Goal: Information Seeking & Learning: Learn about a topic

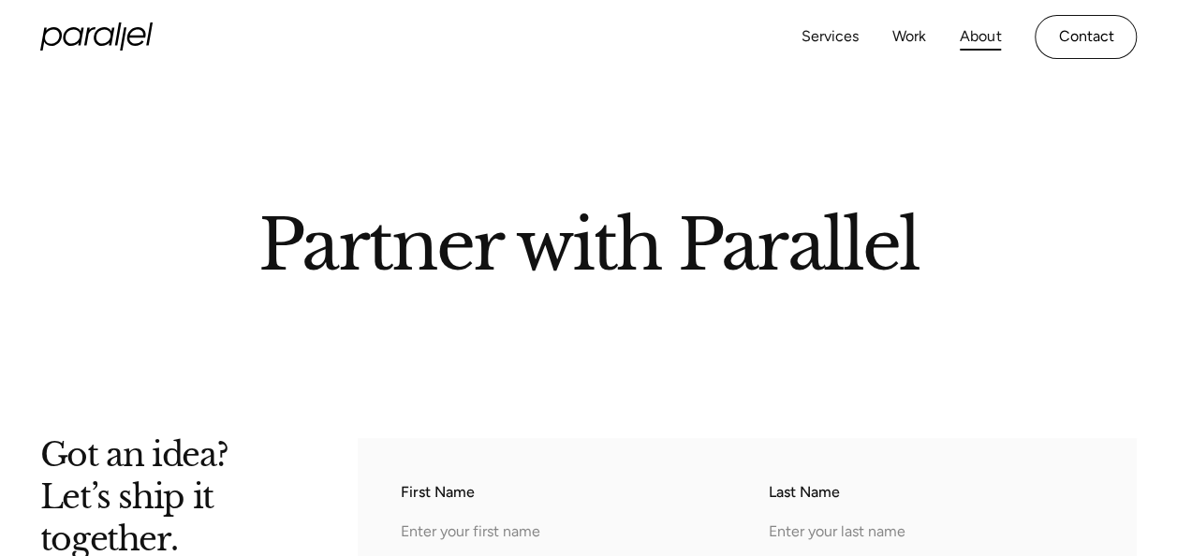
click at [961, 32] on link "About" at bounding box center [979, 36] width 41 height 27
click at [987, 28] on link "About" at bounding box center [979, 36] width 41 height 27
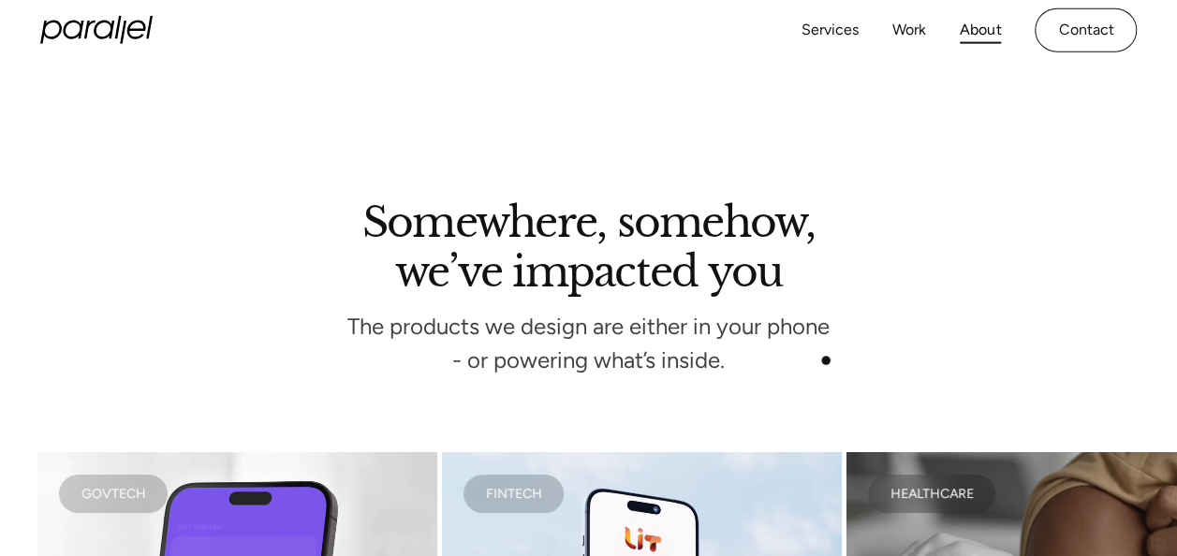
scroll to position [3319, 0]
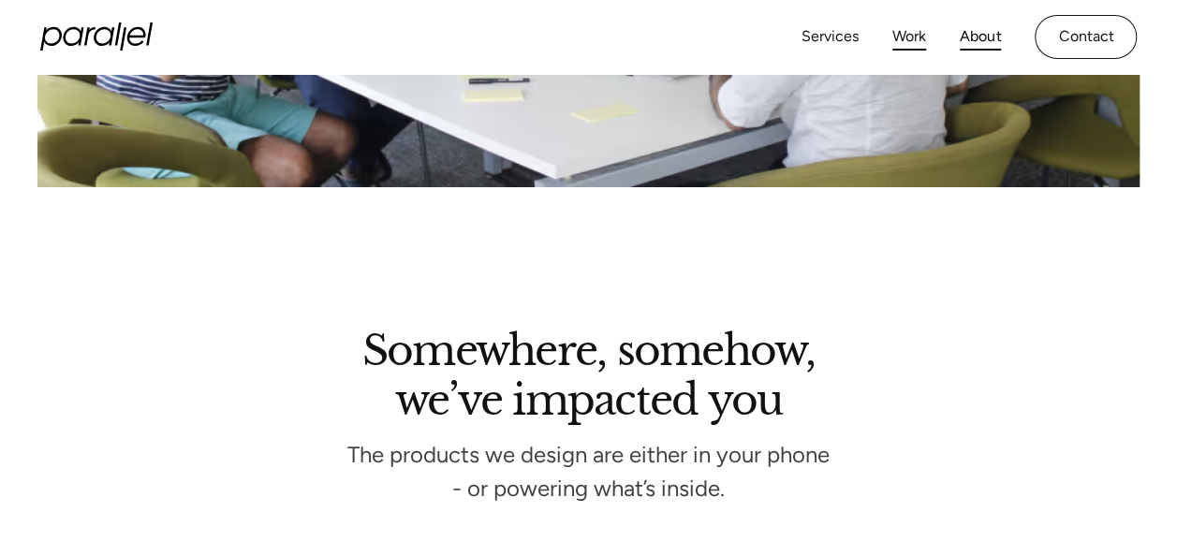
click at [902, 34] on link "Work" at bounding box center [909, 36] width 34 height 27
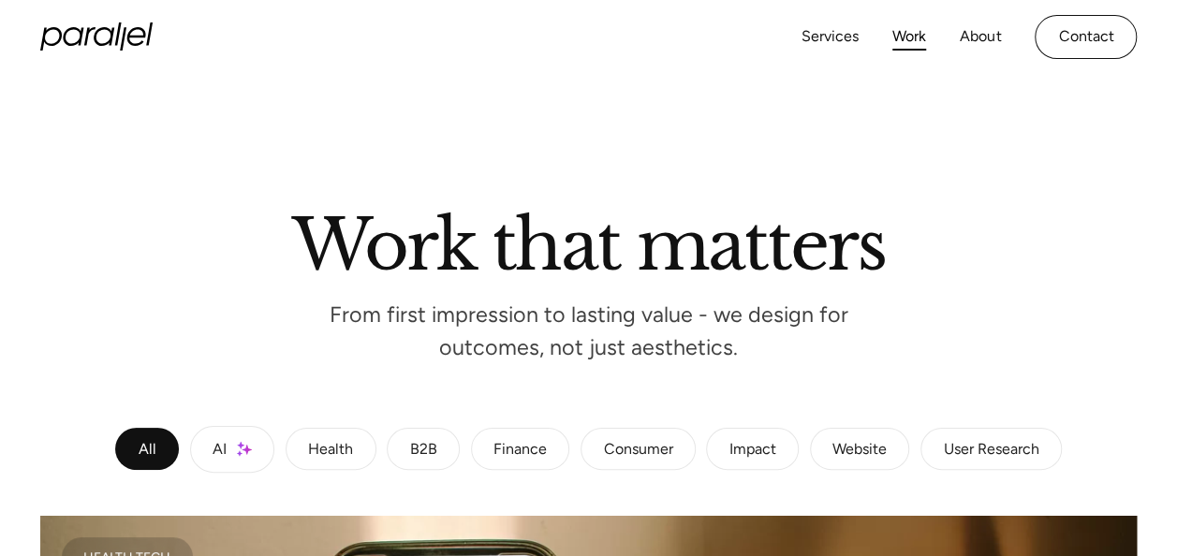
click at [667, 449] on div "Consumer" at bounding box center [637, 449] width 69 height 11
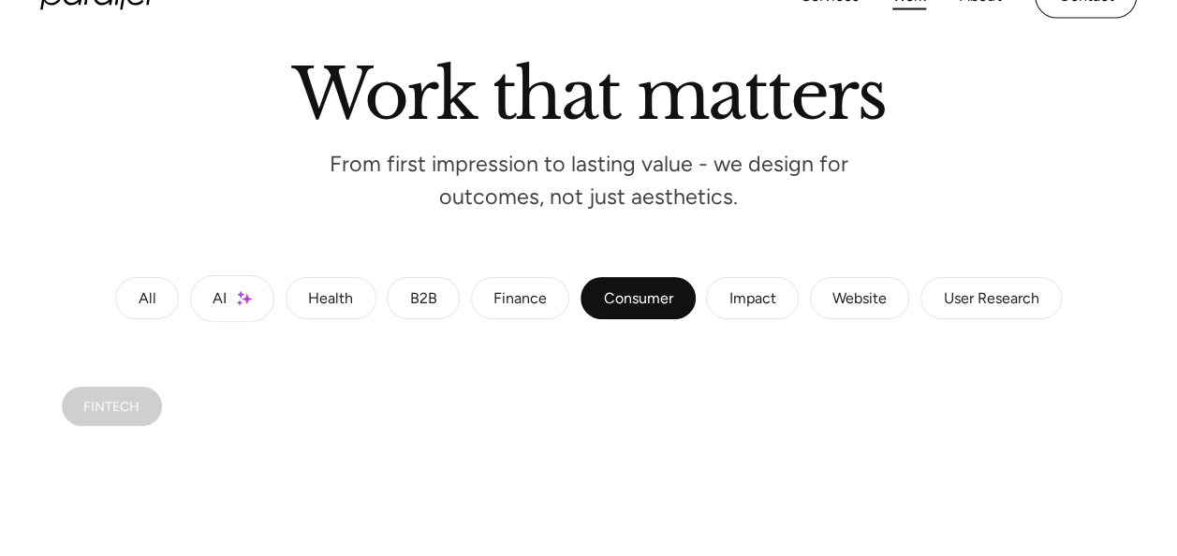
scroll to position [150, 0]
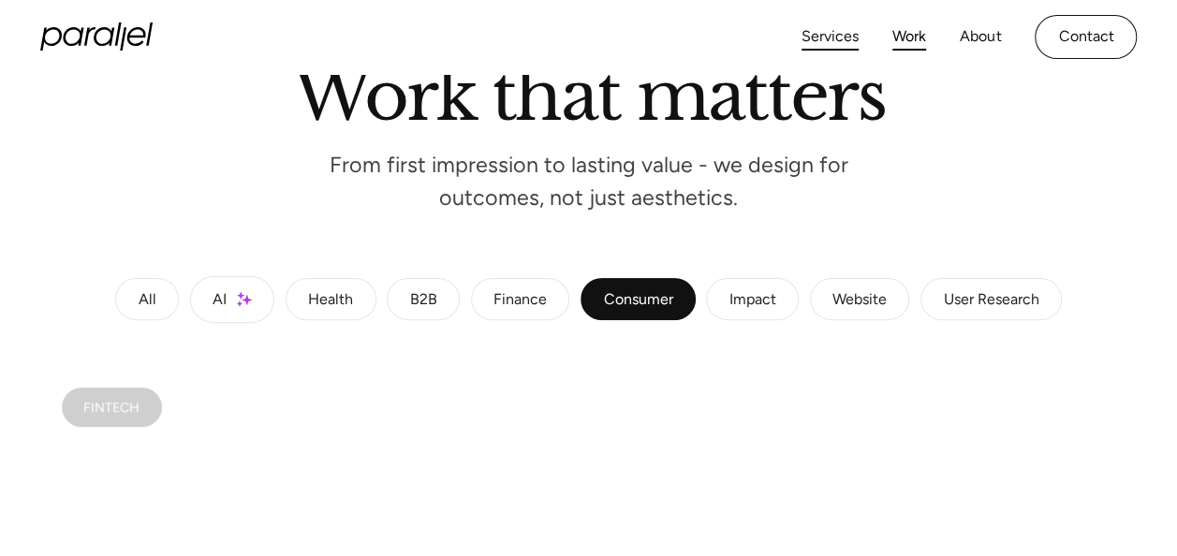
click at [844, 29] on link "Services" at bounding box center [829, 36] width 57 height 27
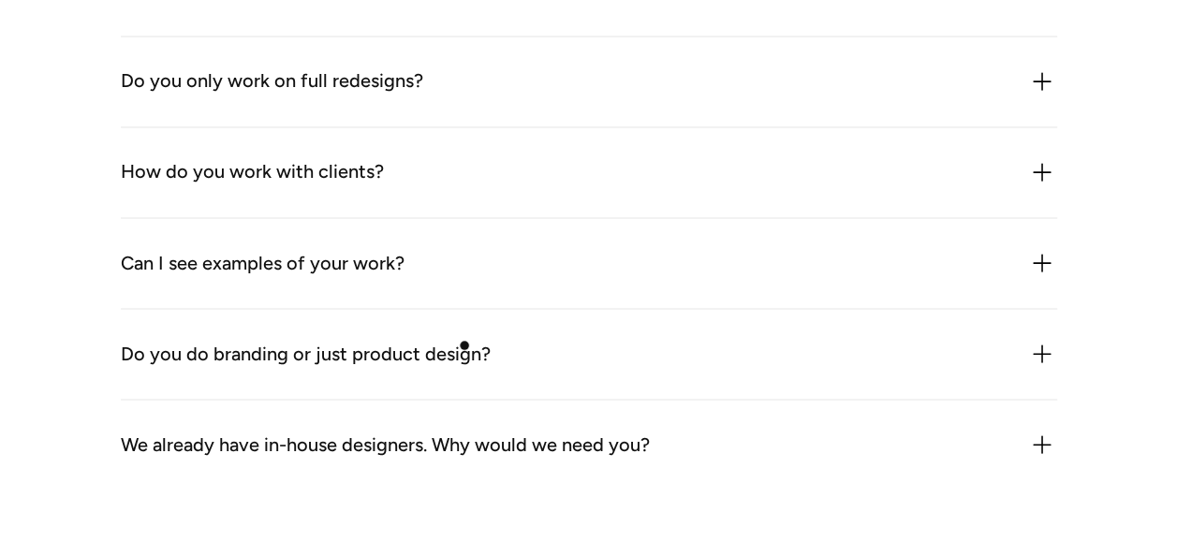
scroll to position [5028, 0]
click at [446, 364] on div "Do you do branding or just product design?" at bounding box center [306, 353] width 370 height 30
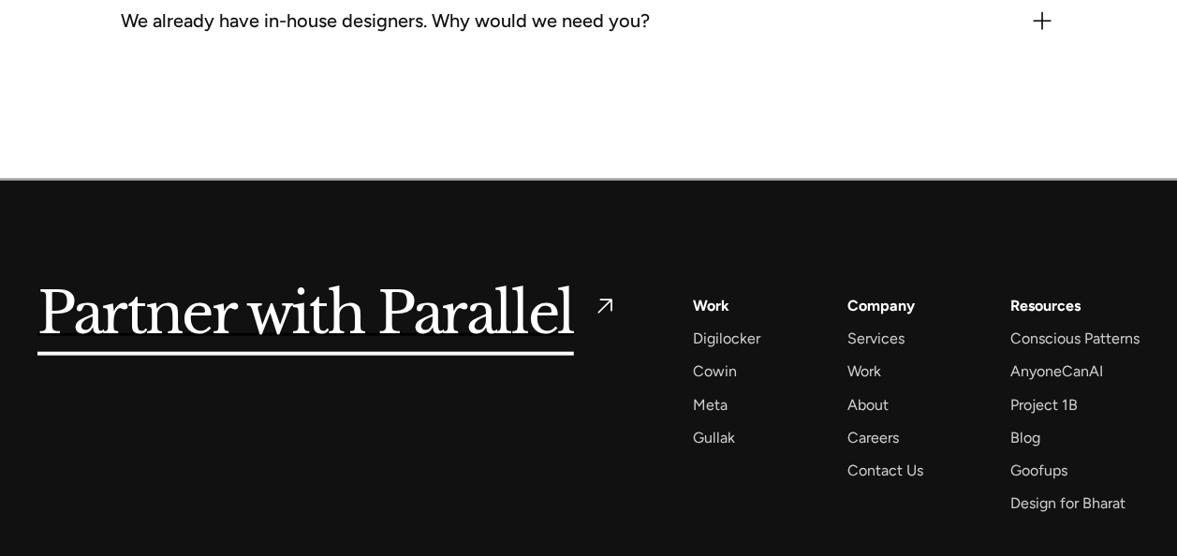
scroll to position [5553, 0]
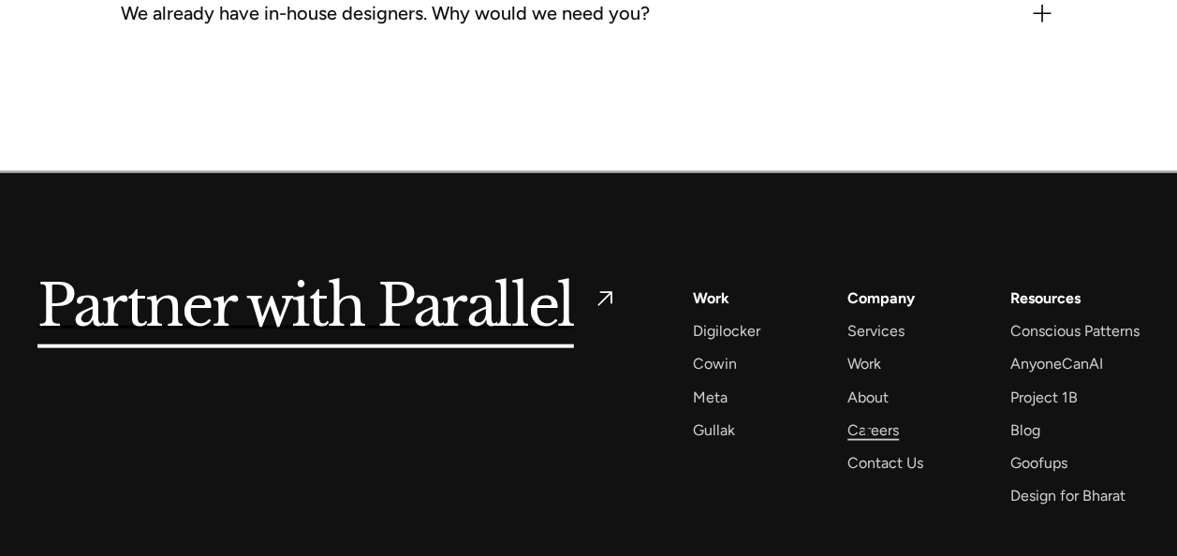
click at [867, 432] on div "Careers" at bounding box center [872, 429] width 51 height 25
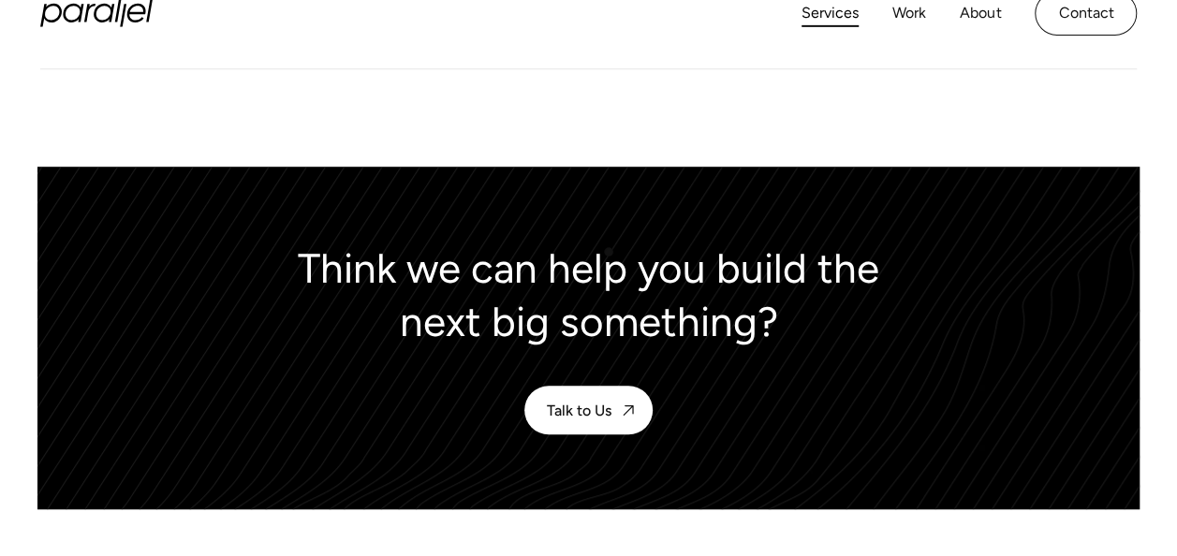
scroll to position [3990, 0]
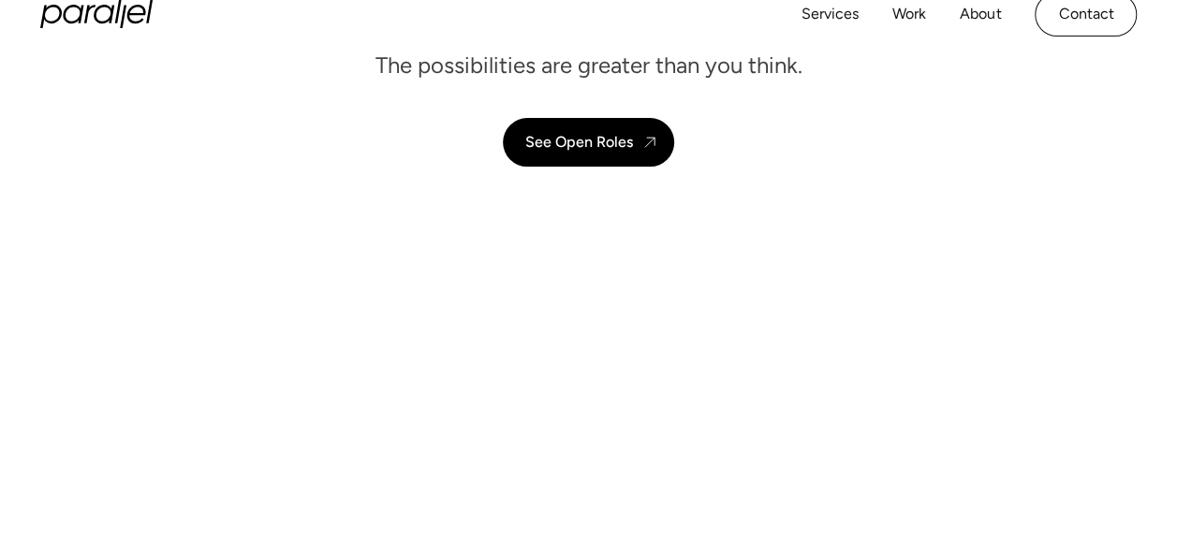
scroll to position [268, 0]
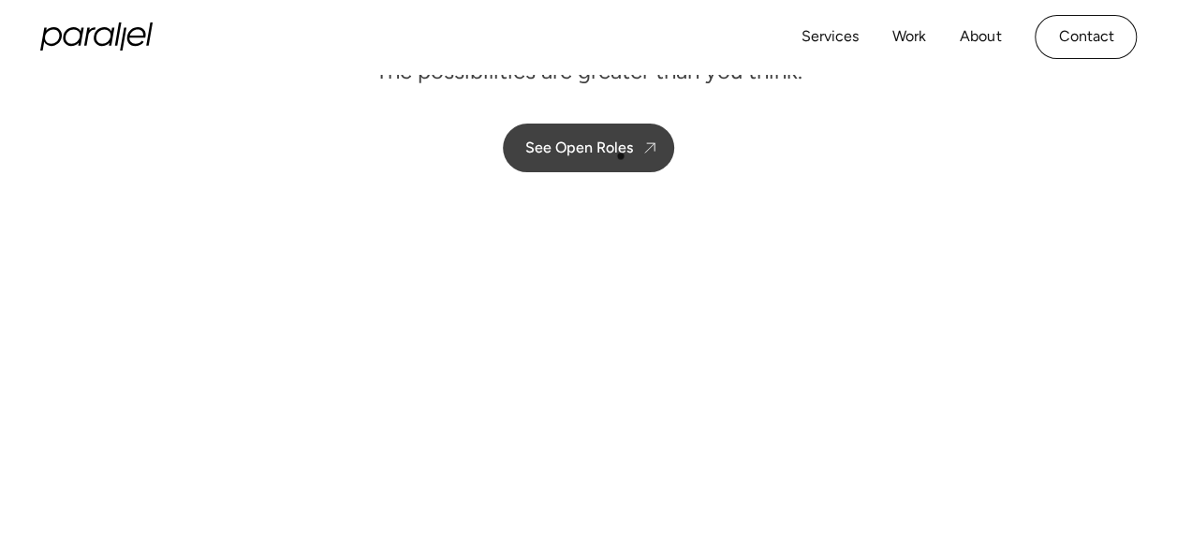
click at [620, 155] on link "See Open Roles" at bounding box center [588, 148] width 171 height 49
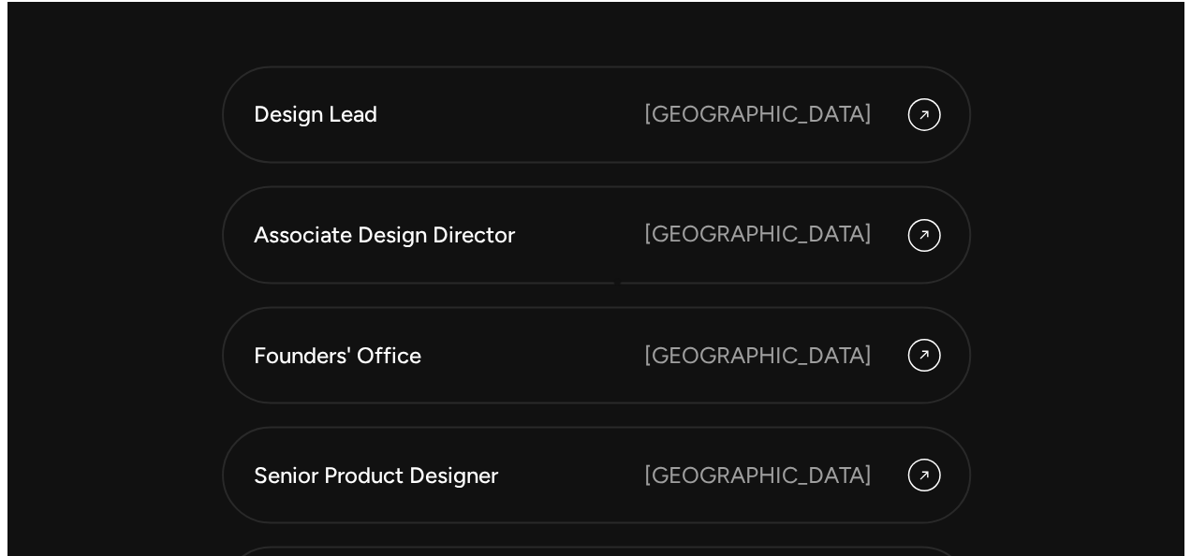
scroll to position [5246, 0]
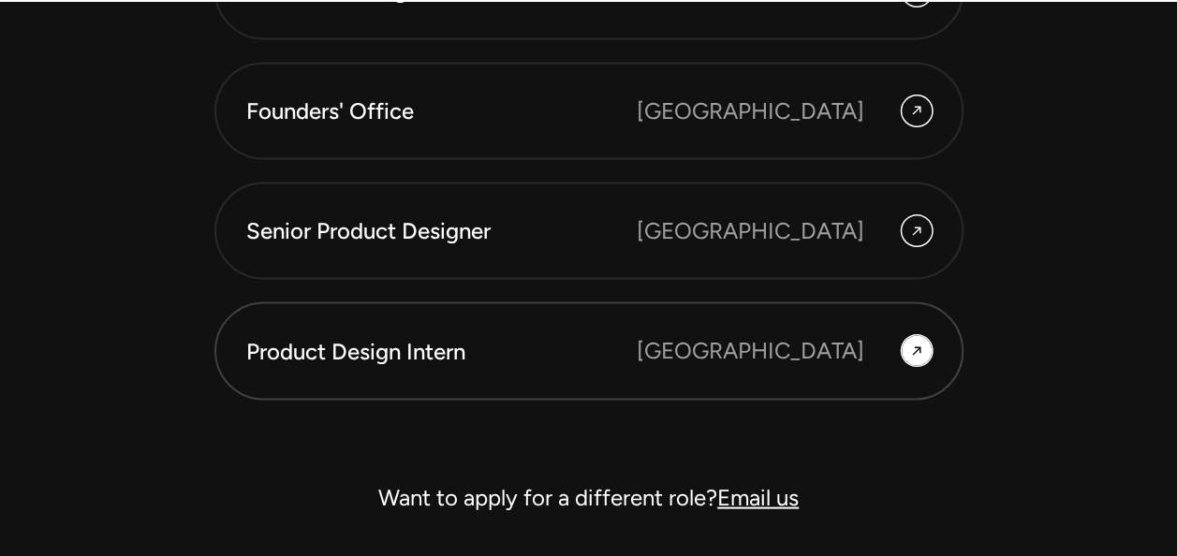
click at [600, 356] on div "Product Design Intern" at bounding box center [441, 351] width 390 height 32
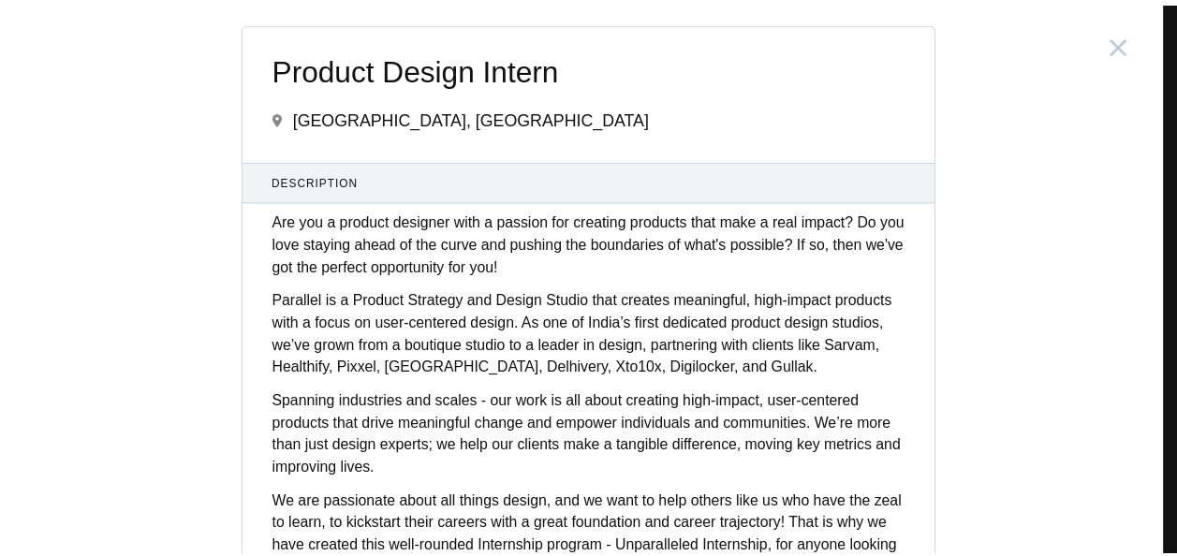
scroll to position [318, 0]
